Goal: Entertainment & Leisure: Consume media (video, audio)

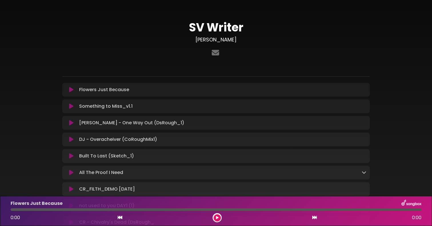
click at [71, 91] on icon at bounding box center [71, 90] width 4 height 6
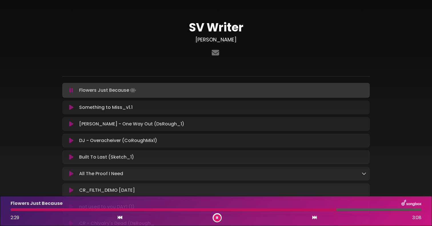
click at [71, 91] on icon at bounding box center [71, 91] width 4 height 6
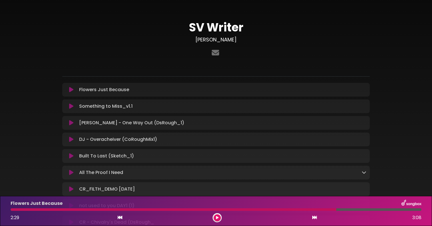
click at [13, 209] on div at bounding box center [174, 209] width 326 height 3
click at [119, 216] on icon at bounding box center [120, 217] width 5 height 5
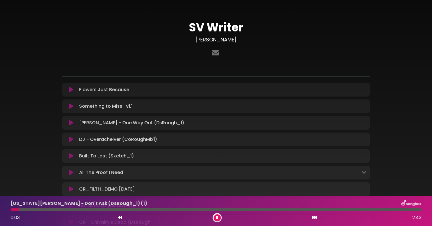
click at [70, 90] on icon at bounding box center [71, 90] width 4 height 6
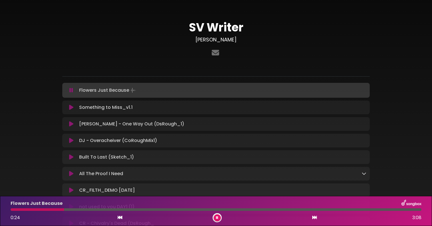
click at [70, 90] on icon at bounding box center [71, 91] width 4 height 6
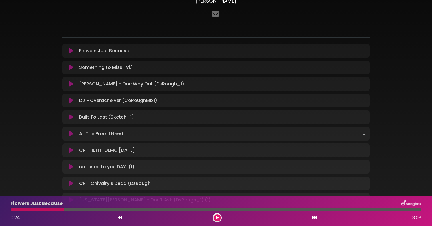
scroll to position [38, 0]
click at [71, 67] on icon at bounding box center [71, 68] width 4 height 6
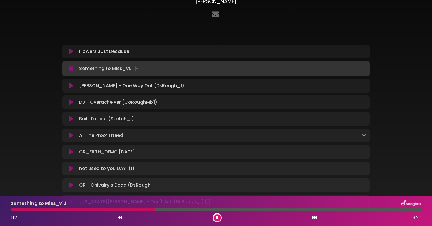
click at [69, 67] on button at bounding box center [71, 69] width 11 height 6
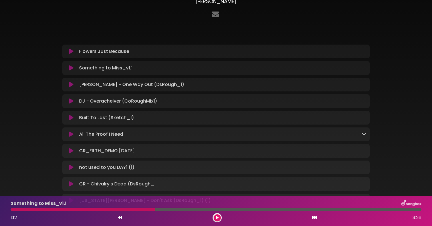
click at [70, 84] on icon at bounding box center [71, 85] width 4 height 6
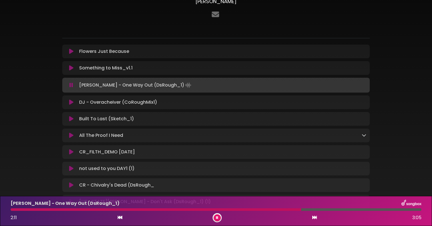
click at [70, 151] on icon at bounding box center [71, 152] width 4 height 6
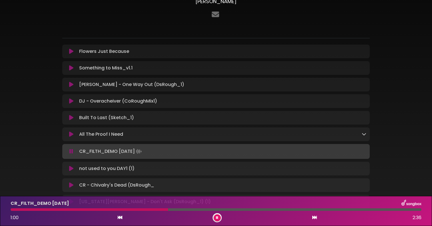
click at [70, 151] on icon at bounding box center [71, 152] width 4 height 6
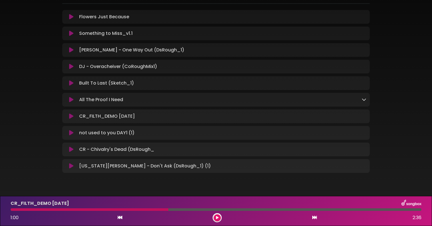
scroll to position [86, 0]
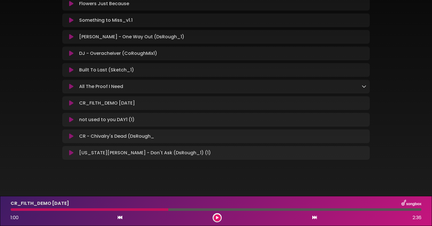
click at [69, 150] on icon at bounding box center [71, 153] width 4 height 6
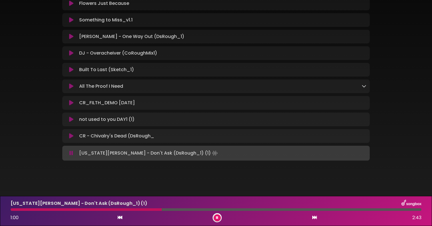
click at [70, 153] on icon at bounding box center [71, 153] width 4 height 6
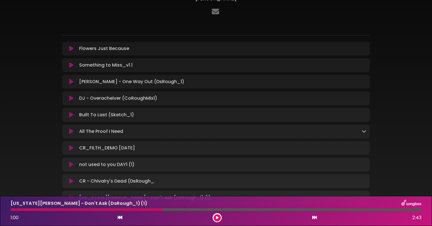
scroll to position [0, 0]
